Goal: Task Accomplishment & Management: Complete application form

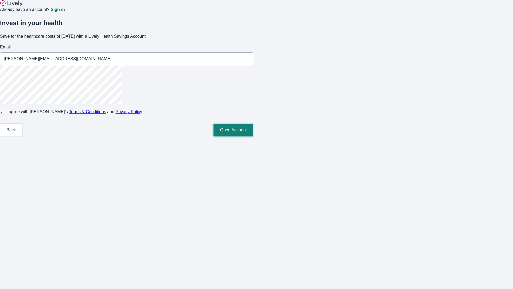
click at [253, 136] on button "Open Account" at bounding box center [234, 130] width 40 height 13
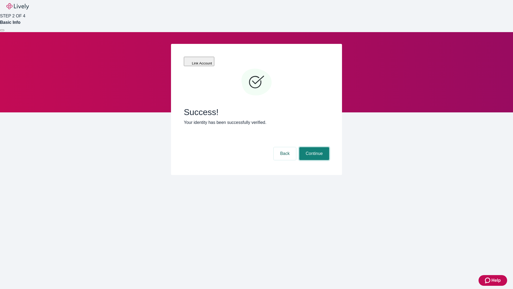
click at [314, 147] on button "Continue" at bounding box center [314, 153] width 30 height 13
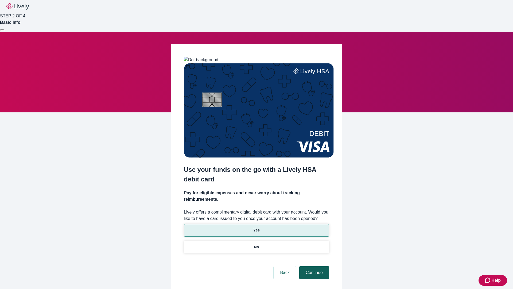
click at [256, 227] on p "Yes" at bounding box center [256, 230] width 6 height 6
click at [314, 266] on button "Continue" at bounding box center [314, 272] width 30 height 13
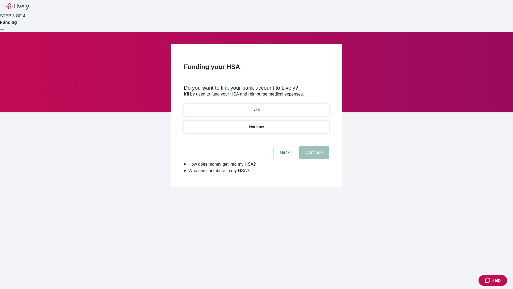
click at [256, 124] on p "Not now" at bounding box center [256, 127] width 15 height 6
click at [314, 156] on button "Continue" at bounding box center [314, 152] width 30 height 13
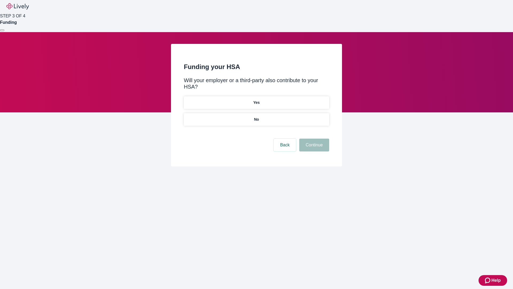
click at [256, 117] on p "No" at bounding box center [256, 120] width 5 height 6
click at [314, 139] on button "Continue" at bounding box center [314, 145] width 30 height 13
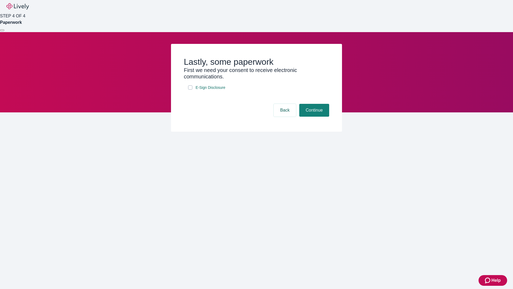
click at [190, 90] on input "E-Sign Disclosure" at bounding box center [190, 87] width 4 height 4
checkbox input "true"
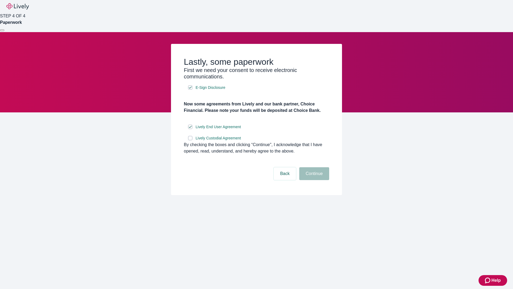
click at [190, 140] on input "Lively Custodial Agreement" at bounding box center [190, 138] width 4 height 4
checkbox input "true"
click at [314, 180] on button "Continue" at bounding box center [314, 173] width 30 height 13
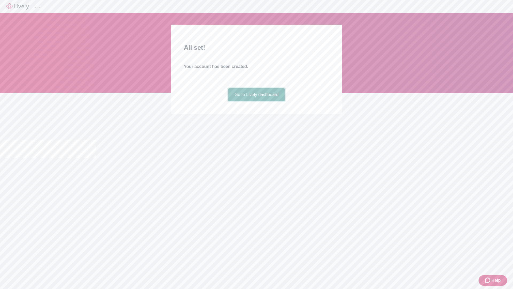
click at [256, 101] on link "Go to Lively dashboard" at bounding box center [256, 94] width 57 height 13
